Goal: Transaction & Acquisition: Register for event/course

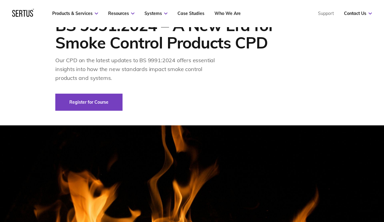
scroll to position [31, 0]
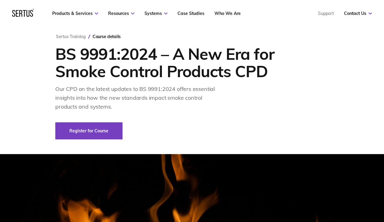
click at [89, 131] on link "Register for Course" at bounding box center [88, 130] width 67 height 17
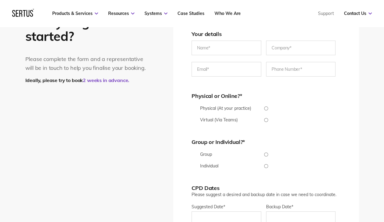
scroll to position [1224, 0]
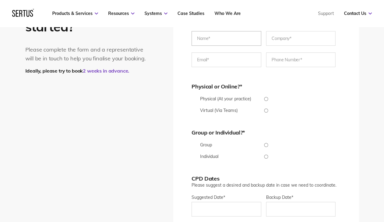
click at [219, 43] on input "text" at bounding box center [226, 38] width 70 height 15
type input "[PERSON_NAME]"
type input "HW"
type input "[EMAIL_ADDRESS][DOMAIN_NAME]"
type input "[PHONE_NUMBER]"
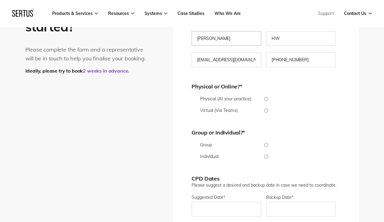
drag, startPoint x: 215, startPoint y: 38, endPoint x: 230, endPoint y: 40, distance: 15.7
click at [230, 40] on input "[PERSON_NAME]" at bounding box center [226, 38] width 70 height 15
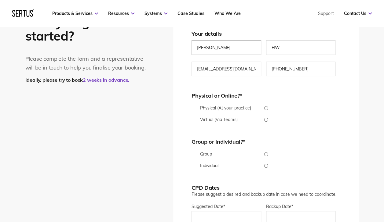
scroll to position [1193, 0]
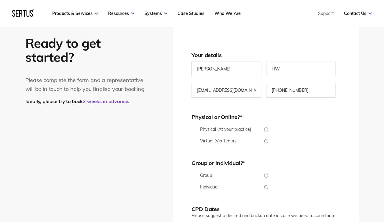
click at [219, 71] on input "[PERSON_NAME]" at bounding box center [226, 69] width 70 height 15
type input "[PERSON_NAME]"
click at [265, 140] on input "Virtual (Via Teams)" at bounding box center [265, 141] width 149 height 4
radio input "true"
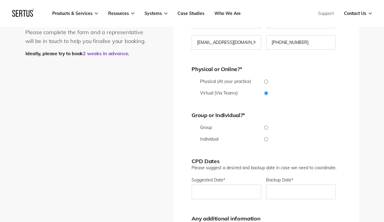
scroll to position [1254, 0]
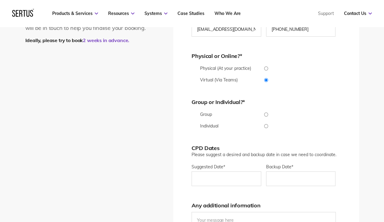
click at [267, 126] on input "Individual" at bounding box center [265, 126] width 149 height 4
radio input "true"
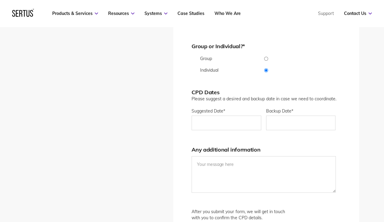
scroll to position [1316, 0]
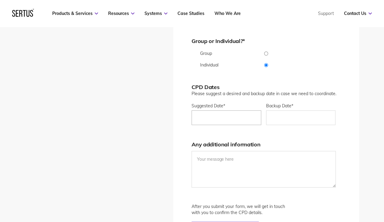
click at [248, 117] on input "Suggested Date *" at bounding box center [226, 117] width 70 height 15
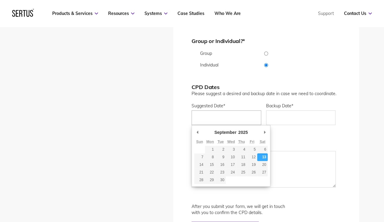
type div "[DATE]"
type input "[DATE]"
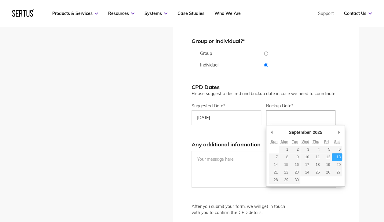
click at [296, 117] on input "Backup Date*" at bounding box center [301, 117] width 70 height 15
type div "[DATE]"
type input "[DATE]"
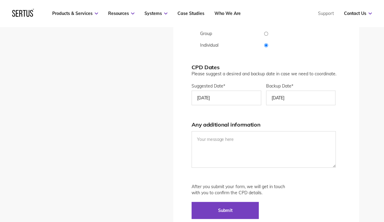
scroll to position [1377, 0]
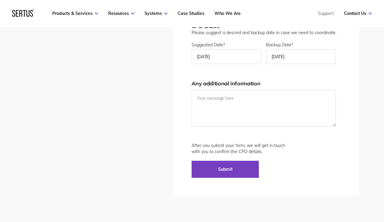
click at [237, 169] on input "Submit" at bounding box center [224, 169] width 67 height 17
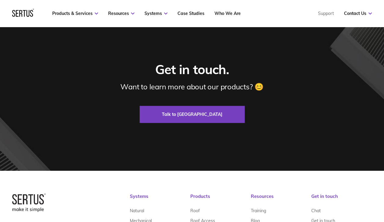
scroll to position [1309, 0]
